Goal: Information Seeking & Learning: Learn about a topic

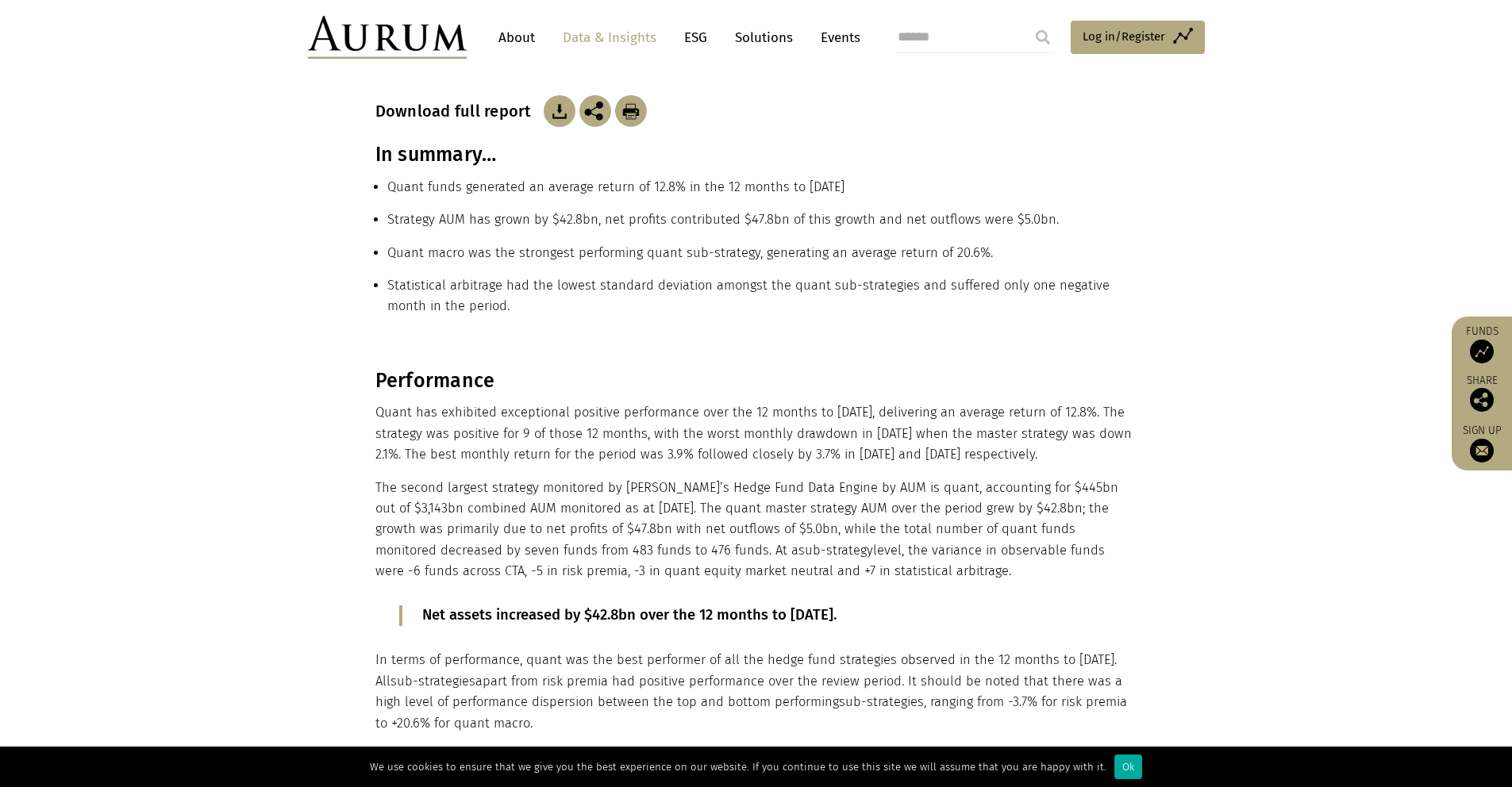
scroll to position [297, 0]
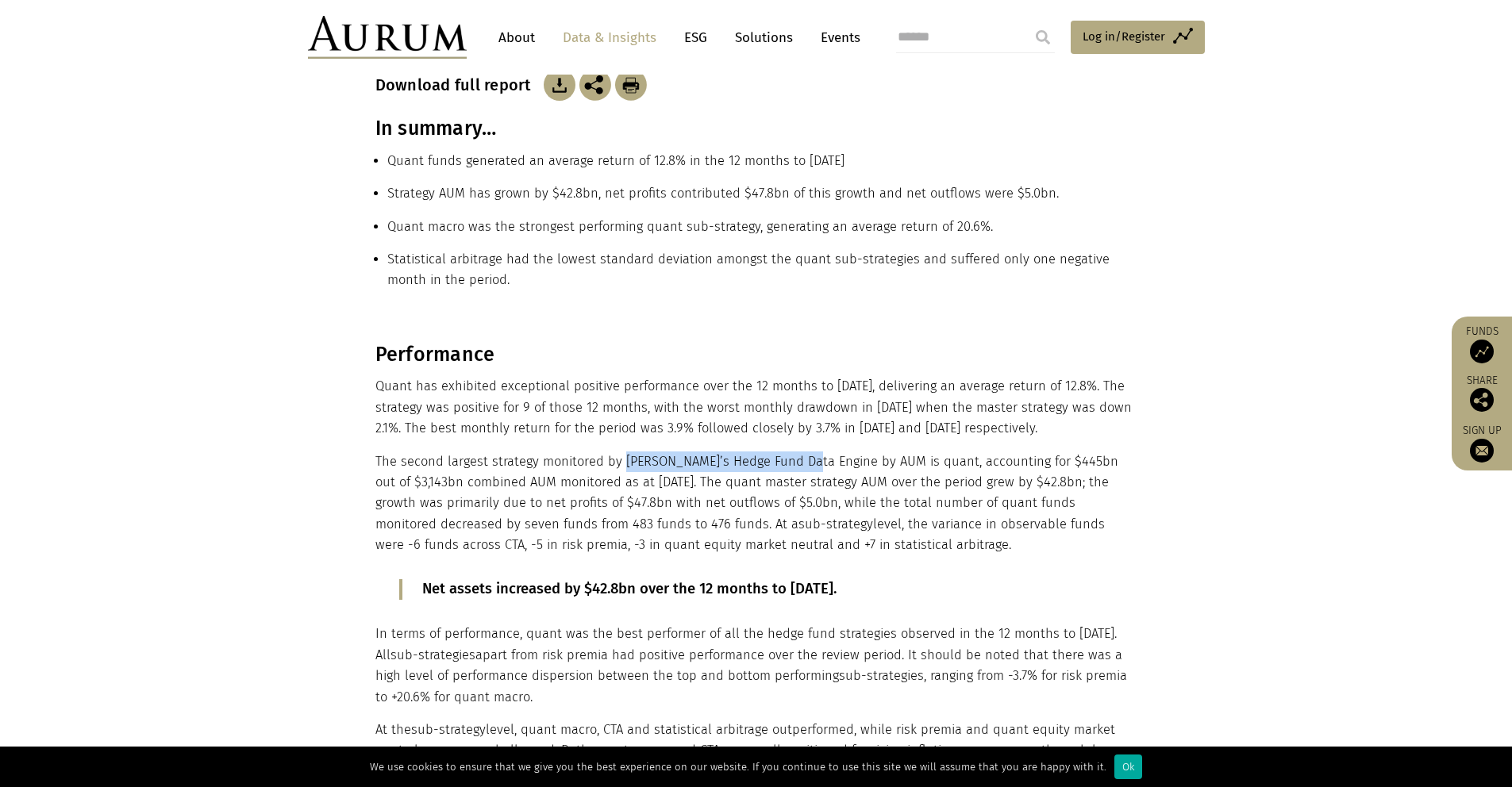
drag, startPoint x: 621, startPoint y: 463, endPoint x: 804, endPoint y: 456, distance: 183.1
click at [804, 456] on p "The second largest strategy monitored by Aurum’s Hedge Fund Data Engine by AUM …" at bounding box center [754, 504] width 758 height 105
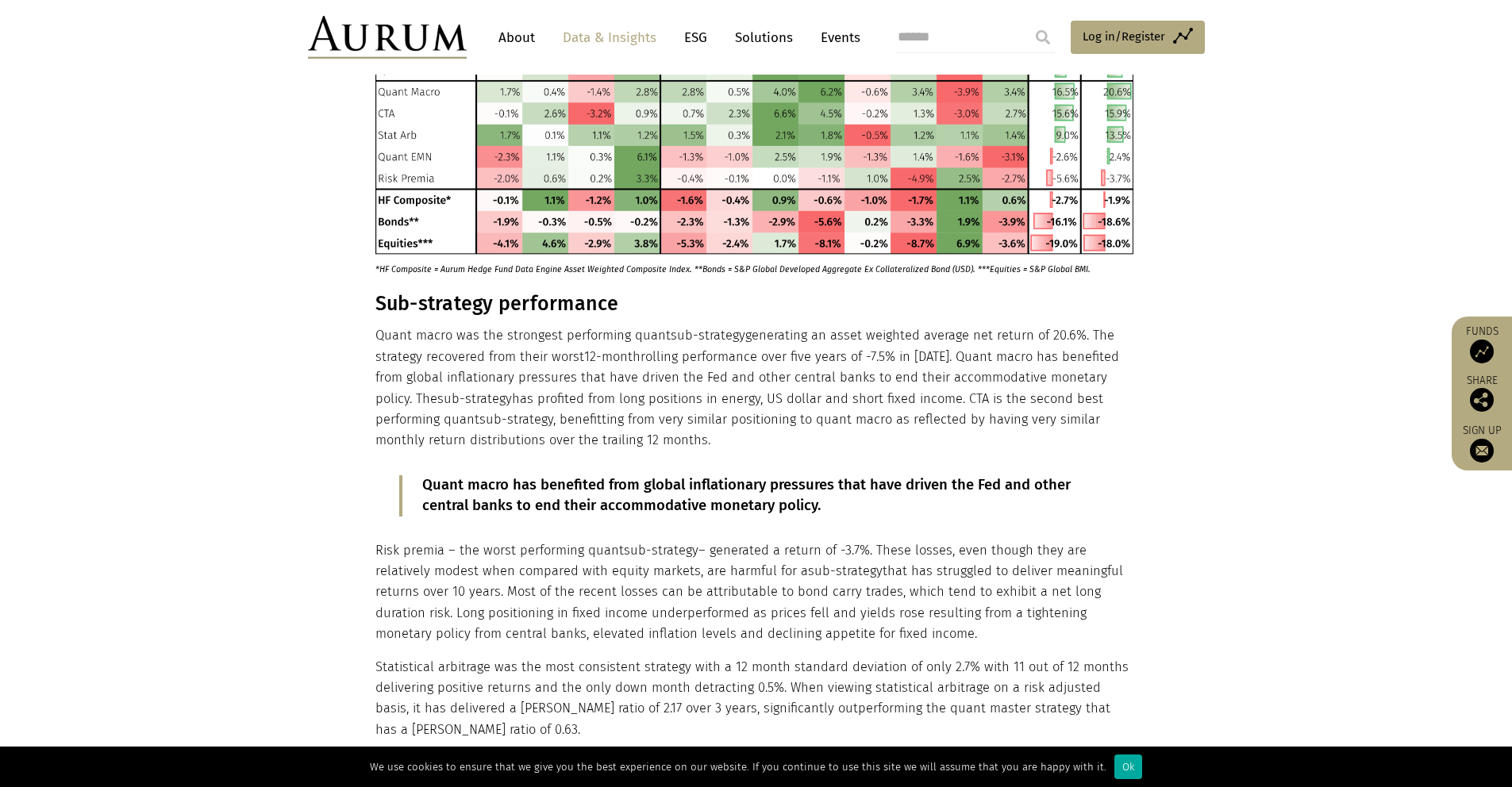
scroll to position [1086, 0]
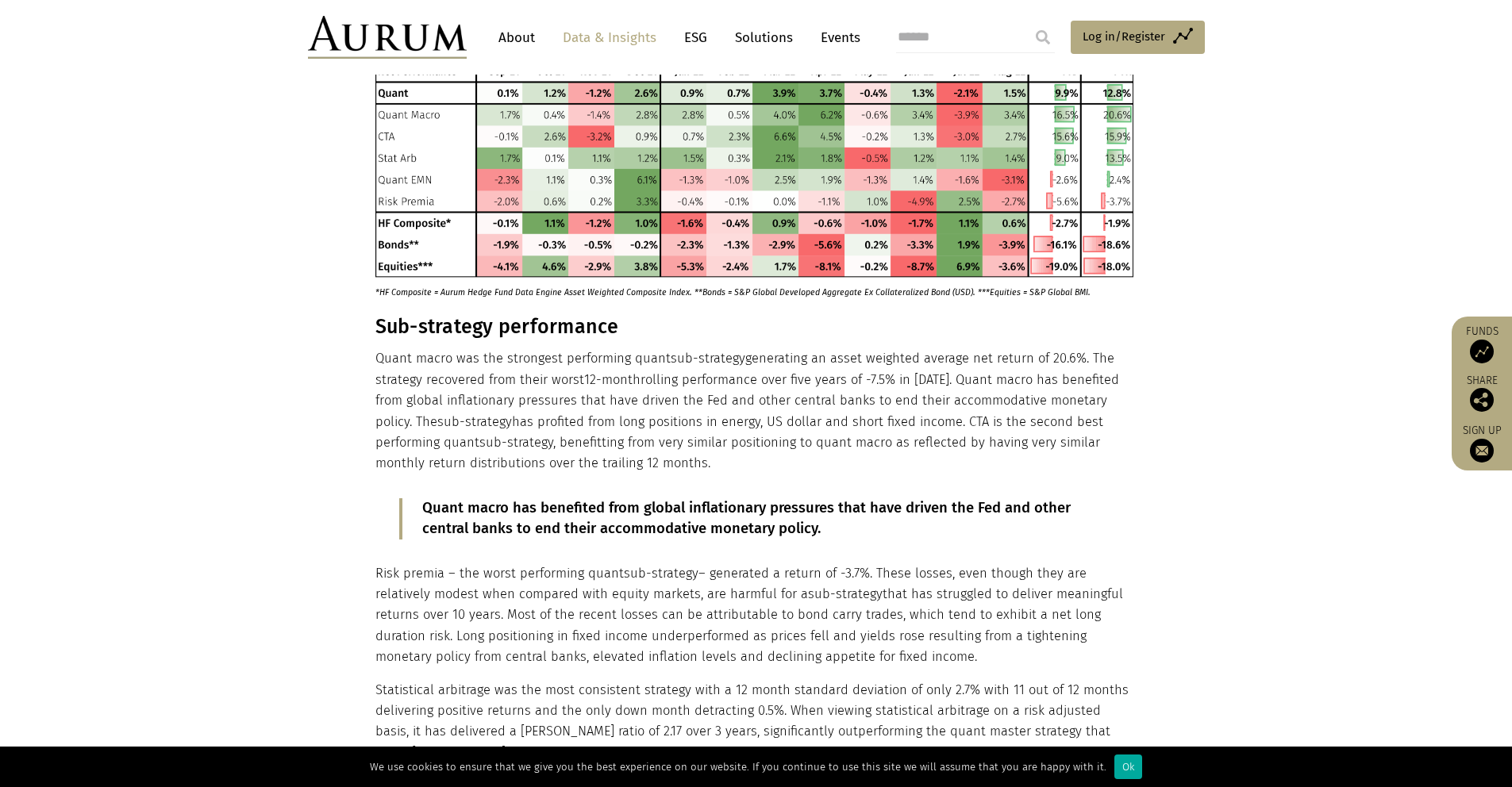
click at [600, 412] on p "Quant macro was the strongest performing quant sub-strategy generating an asset…" at bounding box center [754, 411] width 758 height 126
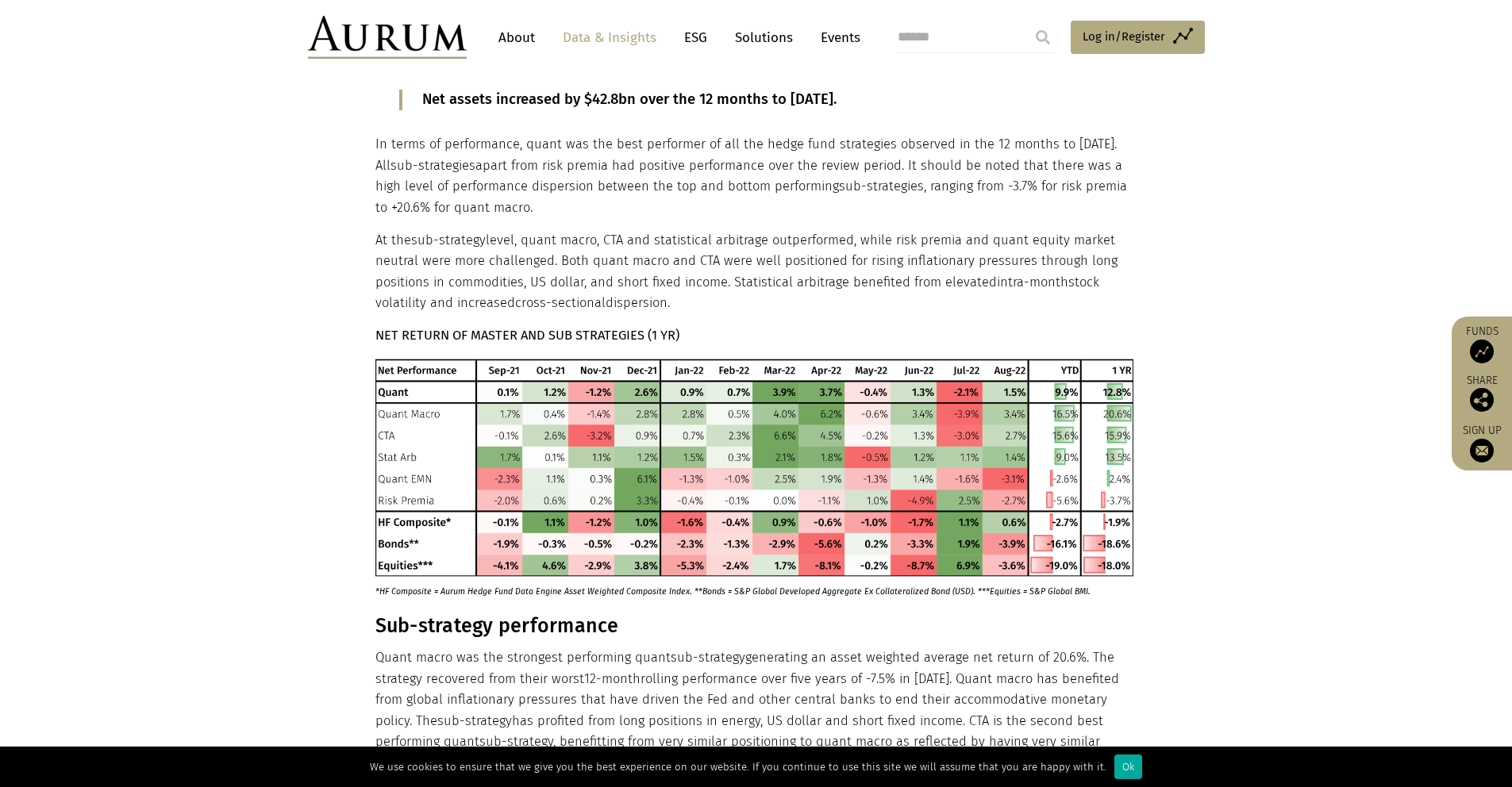
scroll to position [777, 0]
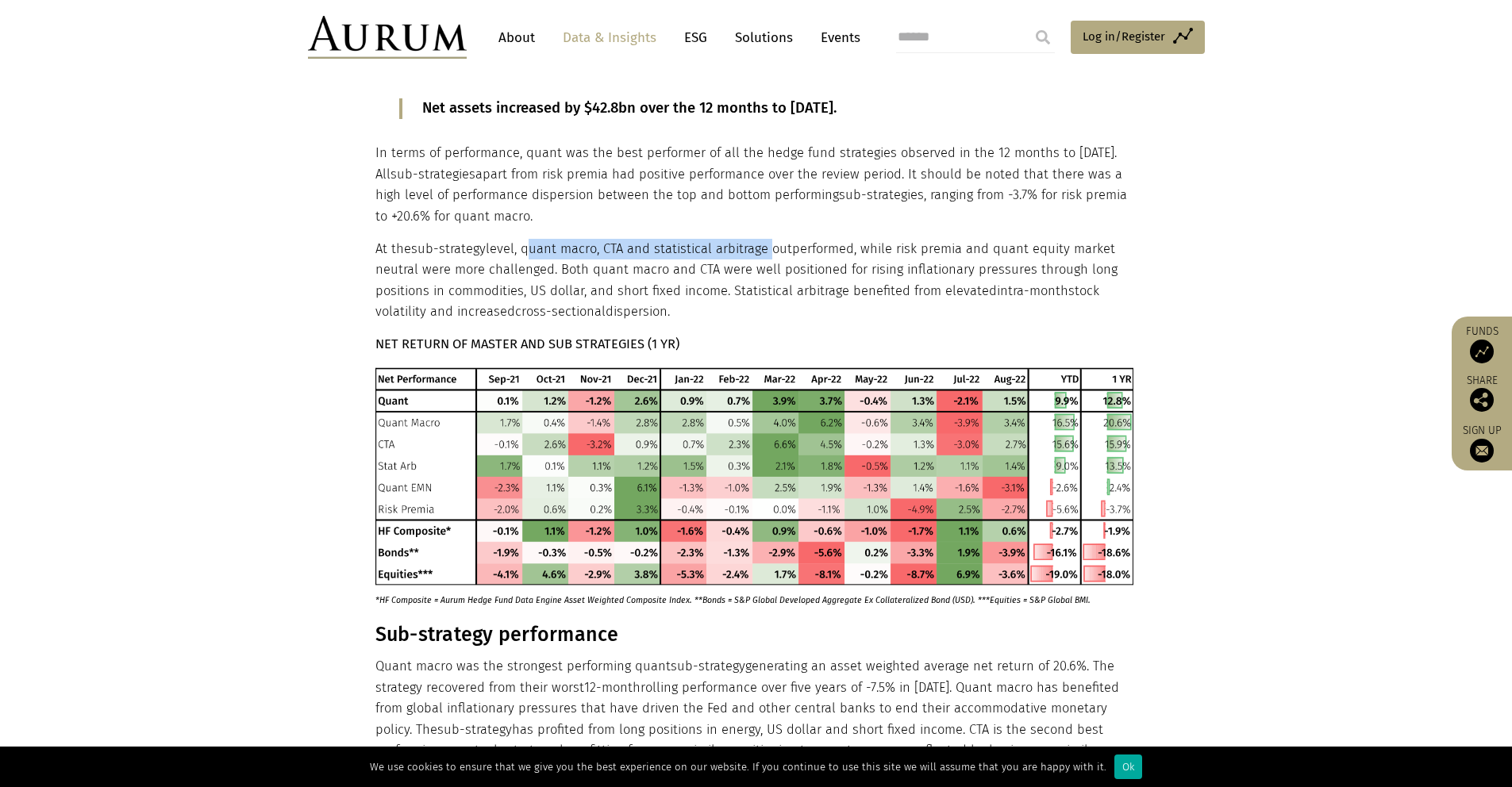
drag, startPoint x: 524, startPoint y: 248, endPoint x: 763, endPoint y: 251, distance: 239.0
click at [763, 251] on p "At the sub-strategy level, quant macro, CTA and statistical arbitrage outperfor…" at bounding box center [754, 280] width 758 height 84
copy p "quant macro, CTA and statistical arbitrage"
click at [708, 294] on p "At the sub-strategy level, quant macro, CTA and statistical arbitrage outperfor…" at bounding box center [754, 280] width 758 height 84
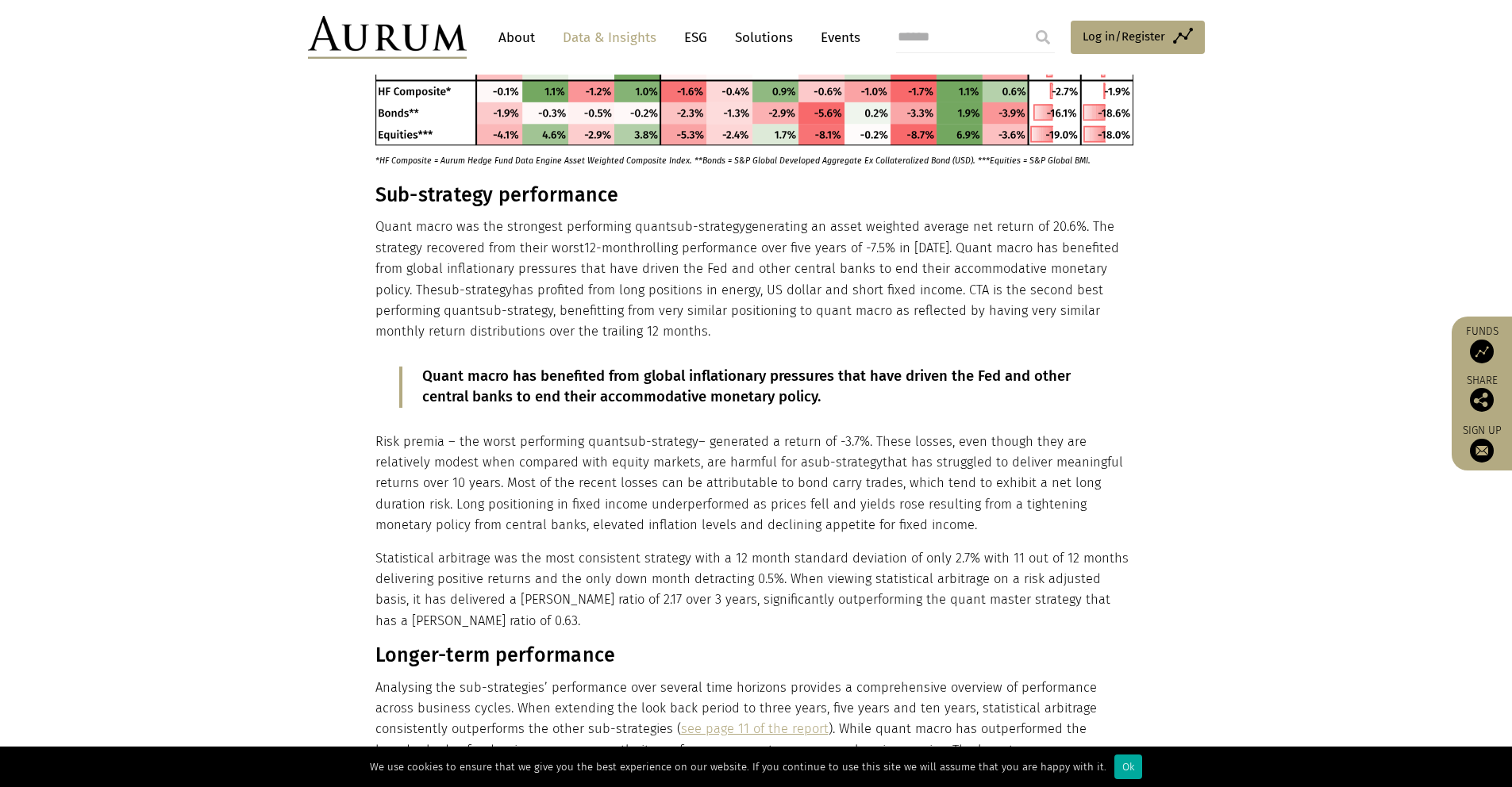
scroll to position [1370, 0]
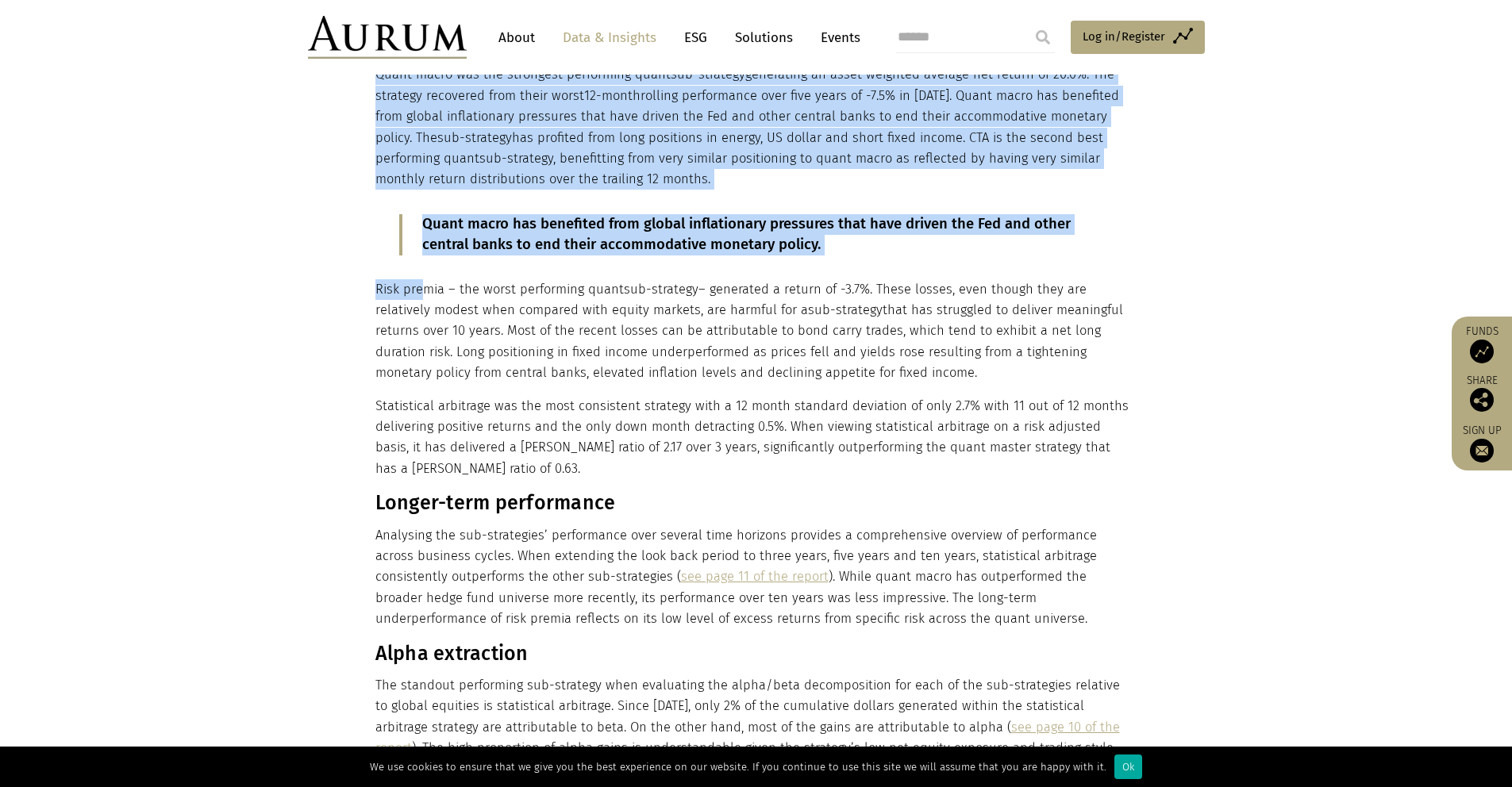
drag, startPoint x: 368, startPoint y: 290, endPoint x: 420, endPoint y: 289, distance: 52.0
click at [420, 289] on div "Performance Quant has exhibited exceptional positive performance over the 12 mo…" at bounding box center [756, 96] width 794 height 1653
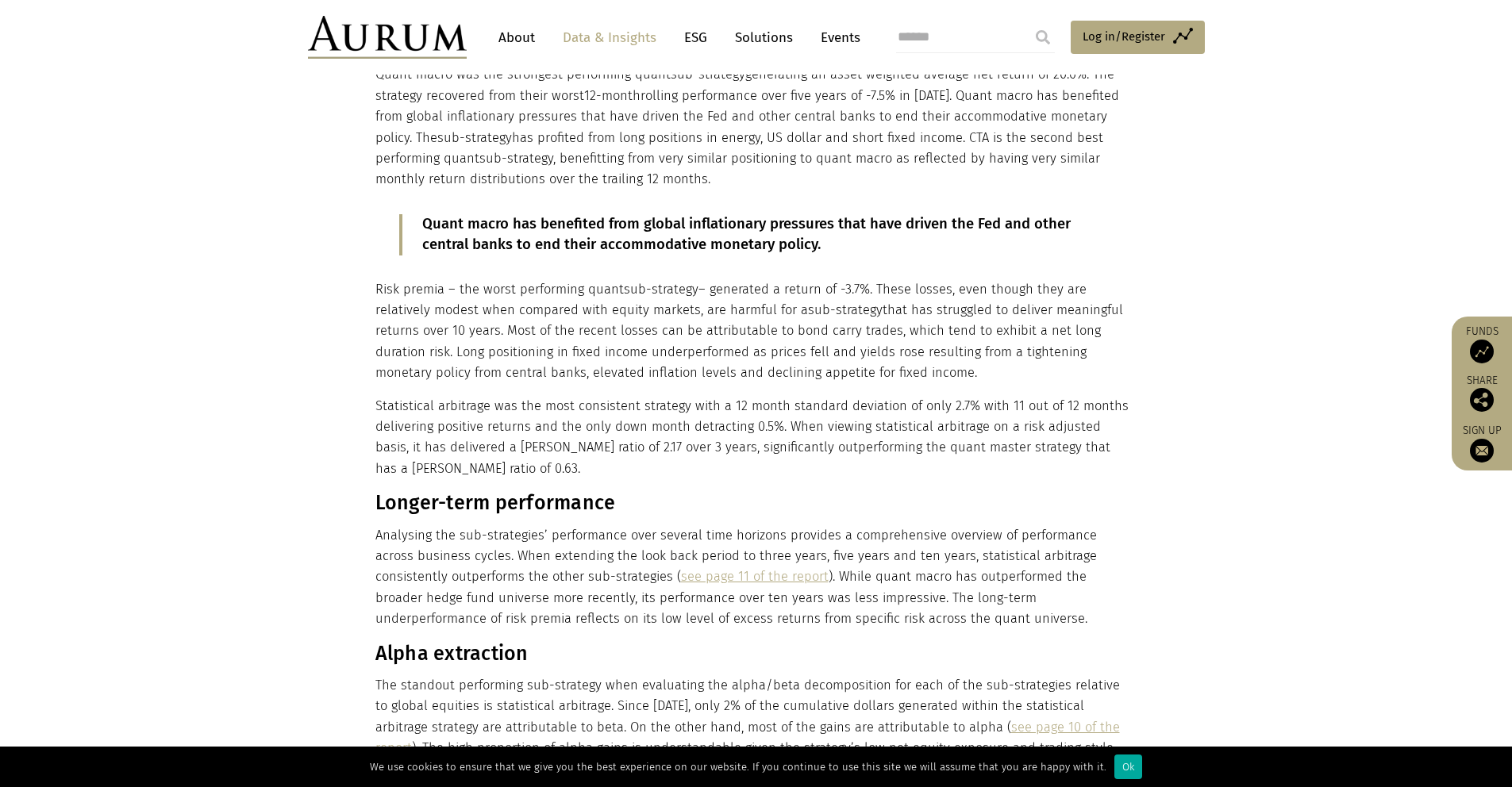
click at [441, 289] on p "Risk premia – the worst performing quant sub-strategy – generated a return of -…" at bounding box center [754, 332] width 758 height 105
drag, startPoint x: 440, startPoint y: 290, endPoint x: 377, endPoint y: 291, distance: 63.0
click at [377, 291] on p "Risk premia – the worst performing quant sub-strategy – generated a return of -…" at bounding box center [754, 332] width 758 height 105
copy p "Risk premia"
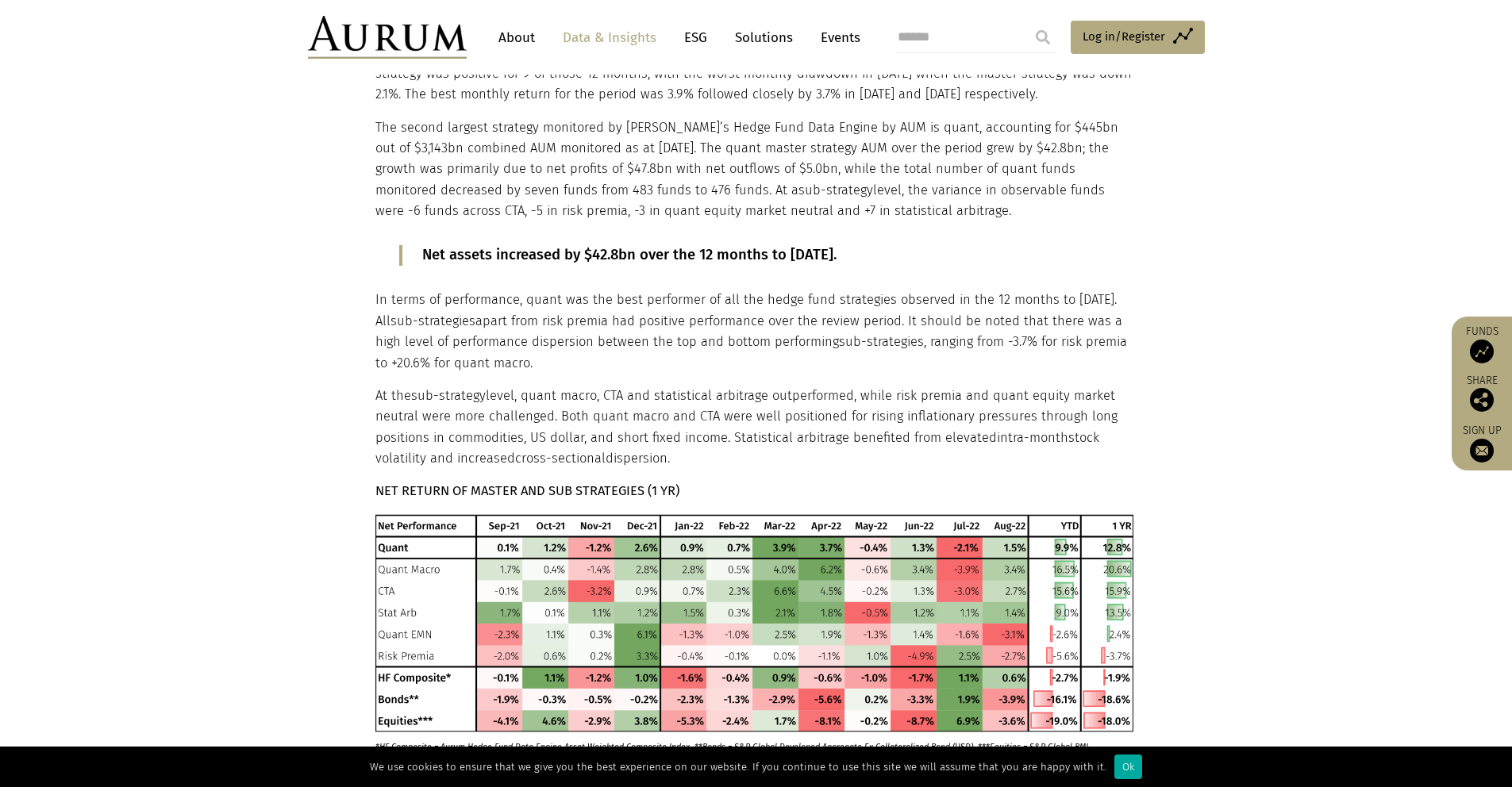
scroll to position [632, 0]
click at [632, 405] on p "At the sub-strategy level, quant macro, CTA and statistical arbitrage outperfor…" at bounding box center [754, 427] width 758 height 84
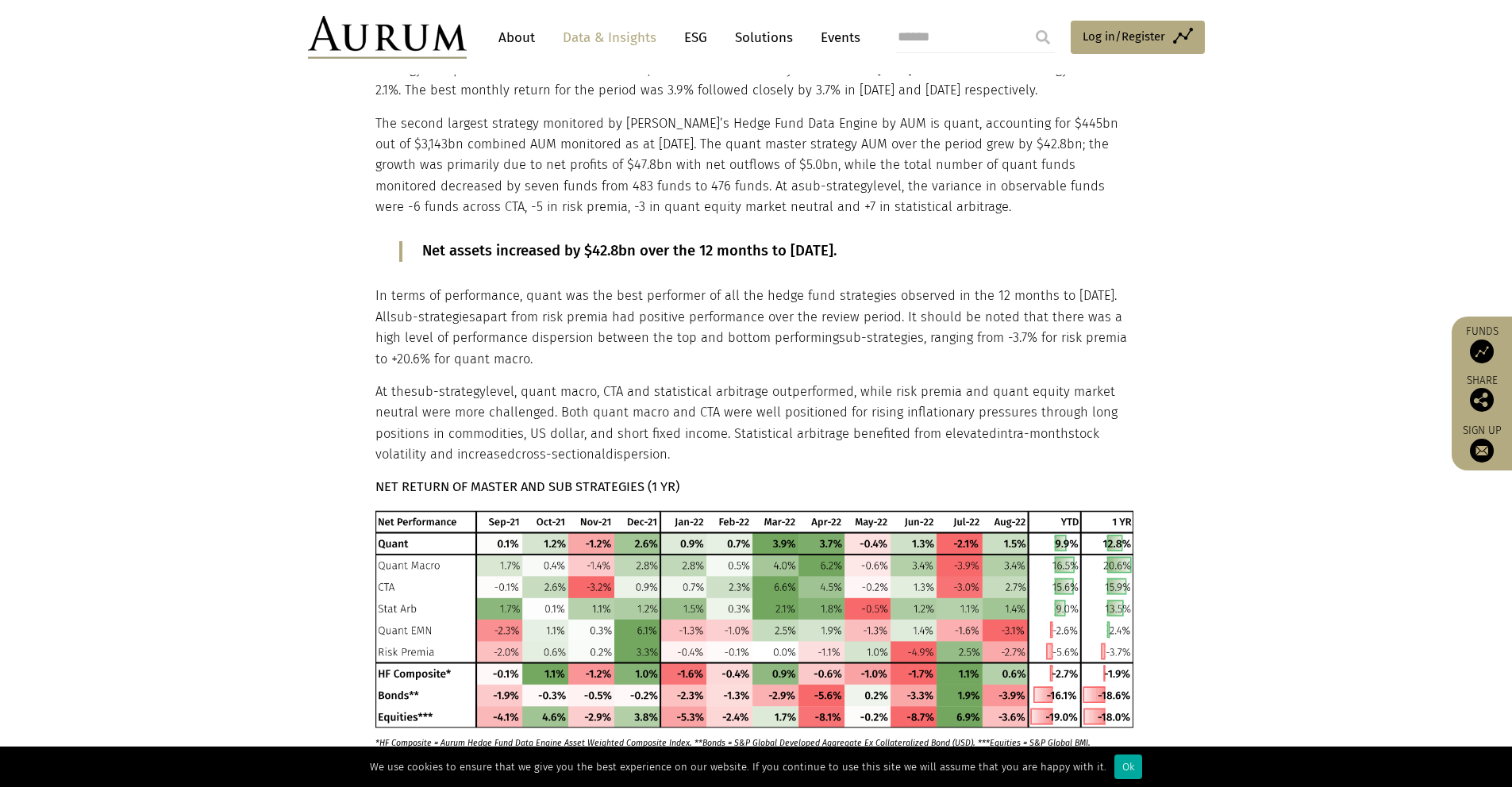
scroll to position [635, 0]
click at [581, 328] on p "In terms of performance, quant was the best performer of all the hedge fund str…" at bounding box center [754, 328] width 758 height 84
click at [580, 336] on p "In terms of performance, quant was the best performer of all the hedge fund str…" at bounding box center [754, 328] width 758 height 84
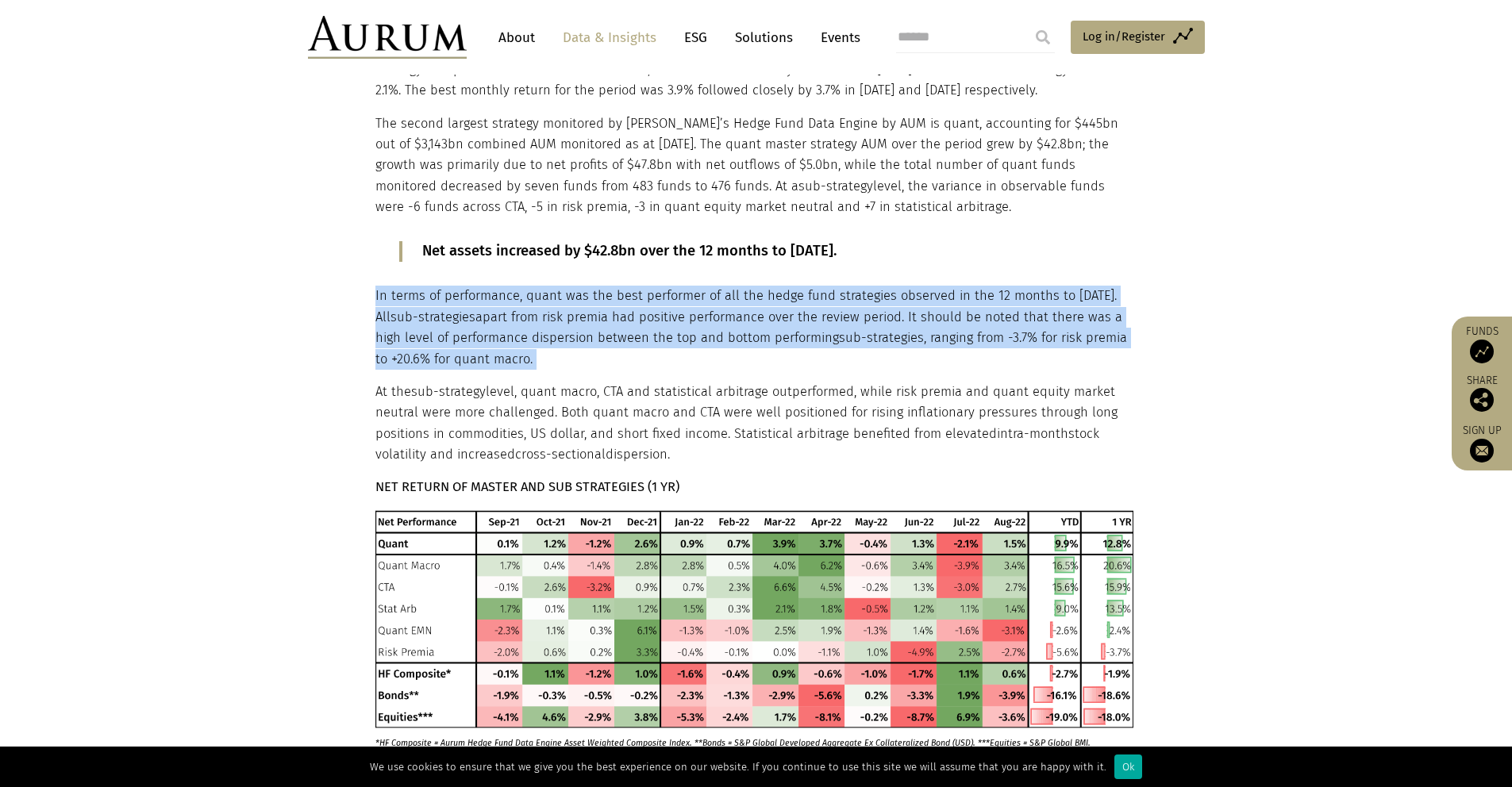
click at [580, 336] on p "In terms of performance, quant was the best performer of all the hedge fund str…" at bounding box center [754, 328] width 758 height 84
click at [598, 334] on p "In terms of performance, quant was the best performer of all the hedge fund str…" at bounding box center [754, 328] width 758 height 84
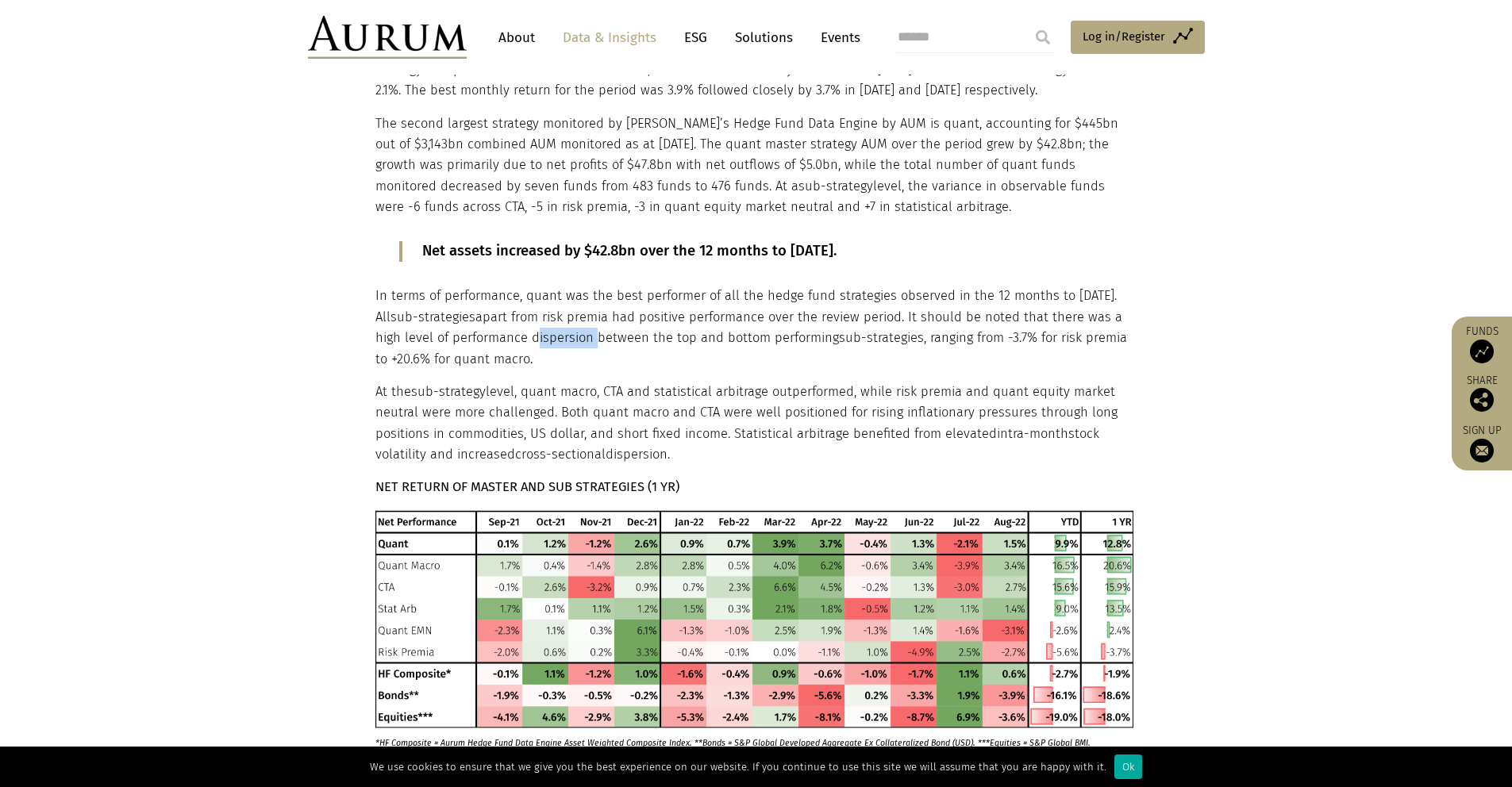
click at [598, 334] on p "In terms of performance, quant was the best performer of all the hedge fund str…" at bounding box center [754, 328] width 758 height 84
click at [605, 348] on p "In terms of performance, quant was the best performer of all the hedge fund str…" at bounding box center [754, 328] width 758 height 84
click at [604, 336] on p "In terms of performance, quant was the best performer of all the hedge fund str…" at bounding box center [754, 328] width 758 height 84
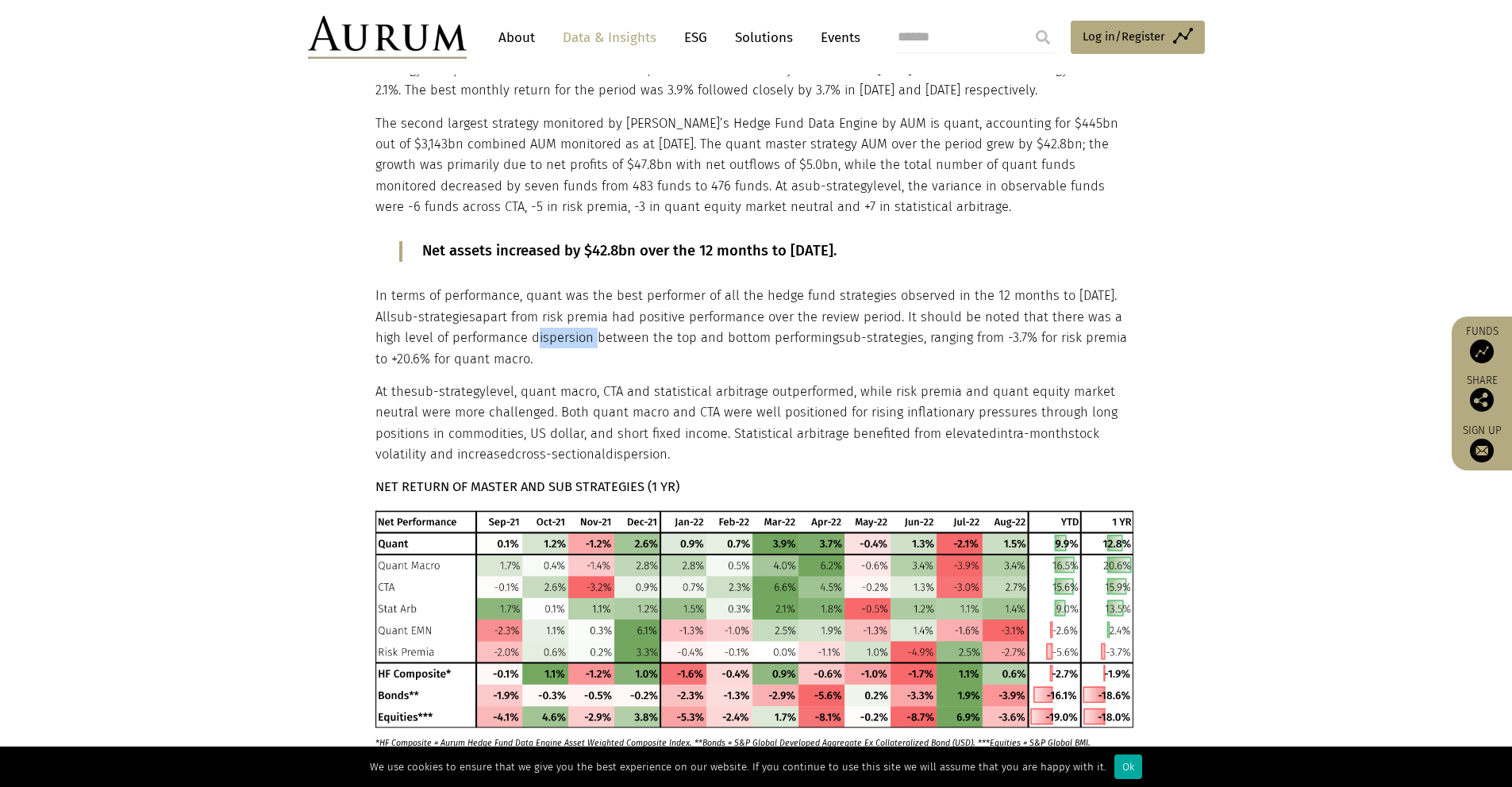
click at [588, 339] on p "In terms of performance, quant was the best performer of all the hedge fund str…" at bounding box center [754, 328] width 758 height 84
click at [653, 383] on p "At the sub-strategy level, quant macro, CTA and statistical arbitrage outperfor…" at bounding box center [754, 424] width 758 height 84
click at [749, 432] on p "At the sub-strategy level, quant macro, CTA and statistical arbitrage outperfor…" at bounding box center [754, 424] width 758 height 84
drag, startPoint x: 990, startPoint y: 388, endPoint x: 418, endPoint y: 412, distance: 572.5
click at [418, 412] on p "At the sub-strategy level, quant macro, CTA and statistical arbitrage outperfor…" at bounding box center [754, 424] width 758 height 84
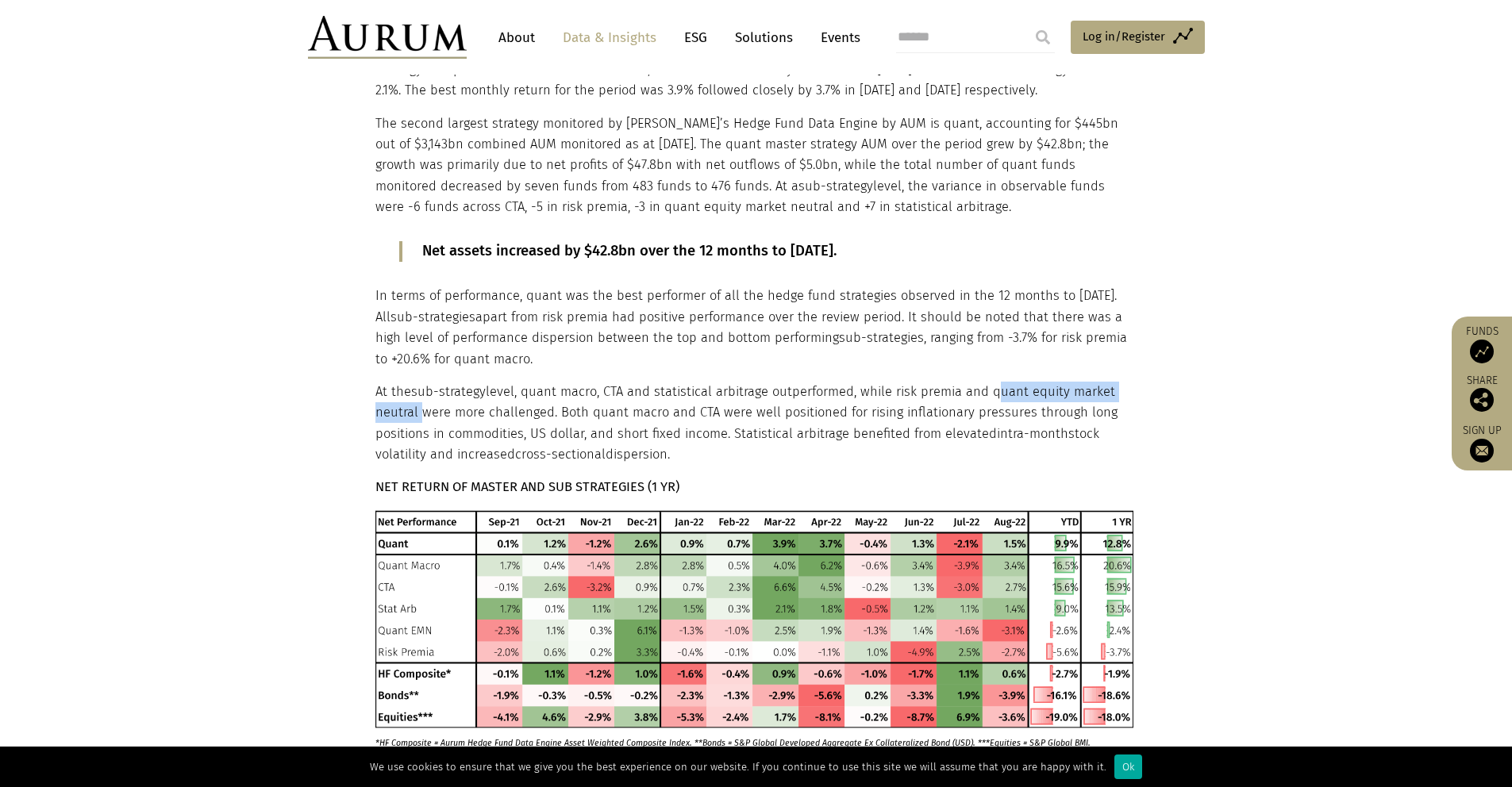
copy p "quant equity market neutral"
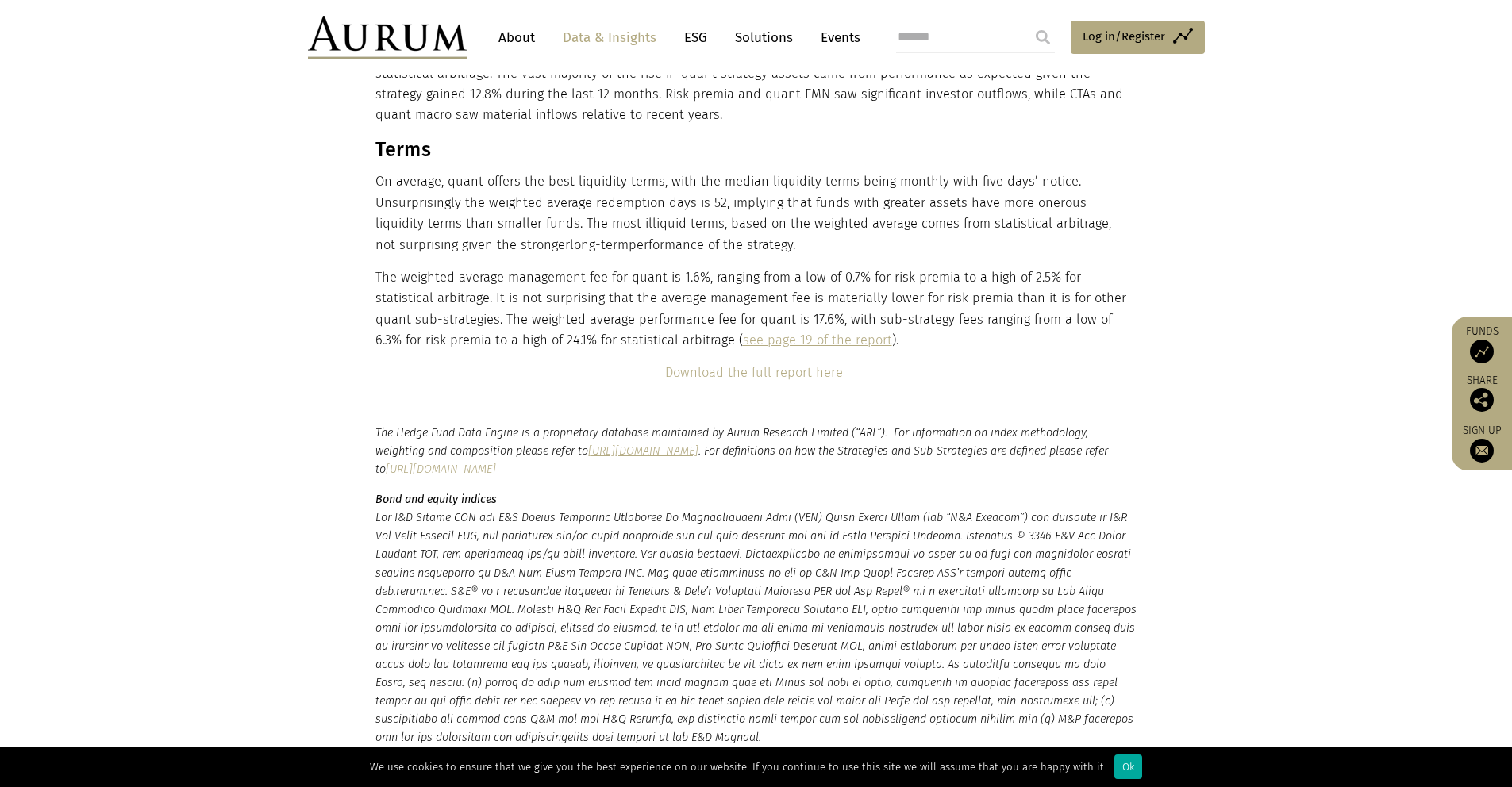
scroll to position [2783, 0]
